Goal: Task Accomplishment & Management: Manage account settings

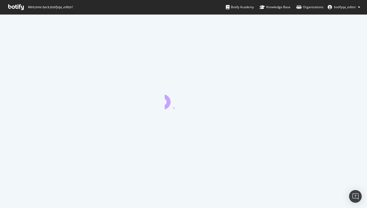
click at [345, 10] on button "botifyqa_editor" at bounding box center [344, 7] width 41 height 8
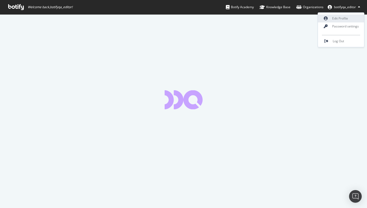
click at [338, 18] on link "Edit Profile" at bounding box center [341, 19] width 46 height 8
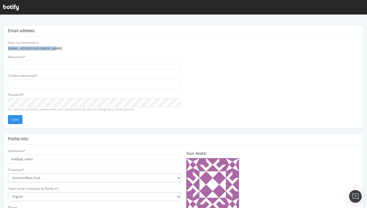
copy strong "botifyqa+editor@gmail.com"
drag, startPoint x: 8, startPoint y: 49, endPoint x: 51, endPoint y: 50, distance: 42.5
click at [51, 50] on strong "botifyqa+editor@gmail.com" at bounding box center [35, 48] width 54 height 4
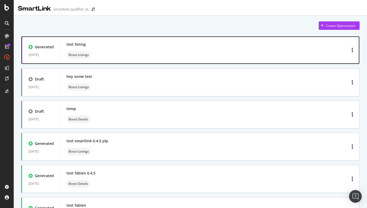
click at [144, 60] on div "test listing Boost Listings" at bounding box center [210, 50] width 300 height 21
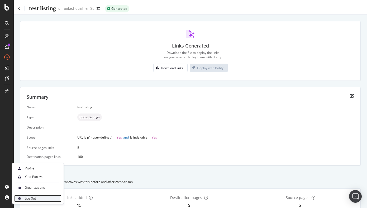
click at [20, 197] on img at bounding box center [19, 198] width 6 height 6
